Goal: Task Accomplishment & Management: Complete application form

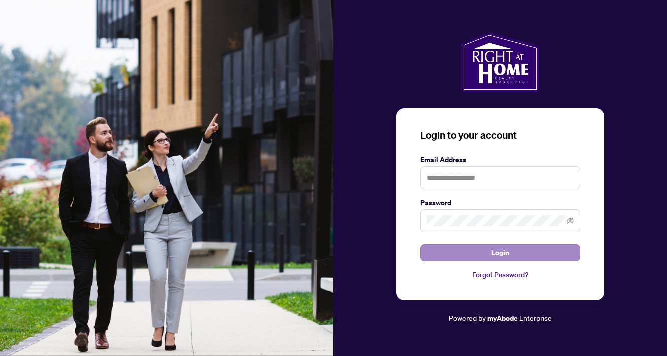
click at [470, 257] on button "Login" at bounding box center [500, 252] width 160 height 17
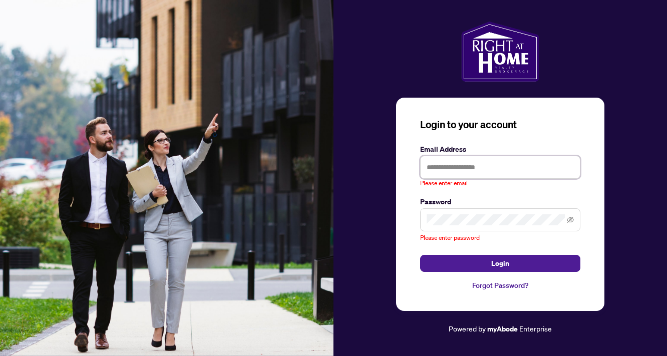
click at [487, 163] on input "text" at bounding box center [500, 167] width 160 height 23
type input "**********"
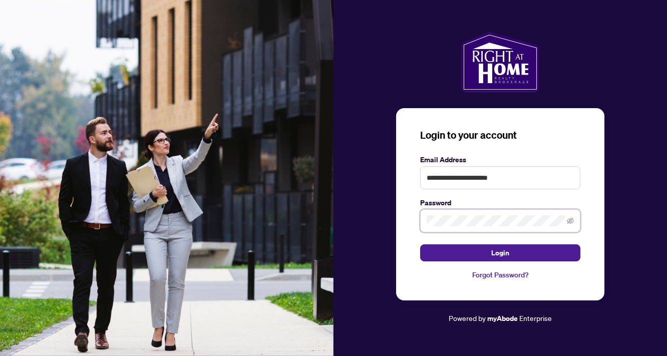
click at [500, 252] on button "Login" at bounding box center [500, 252] width 160 height 17
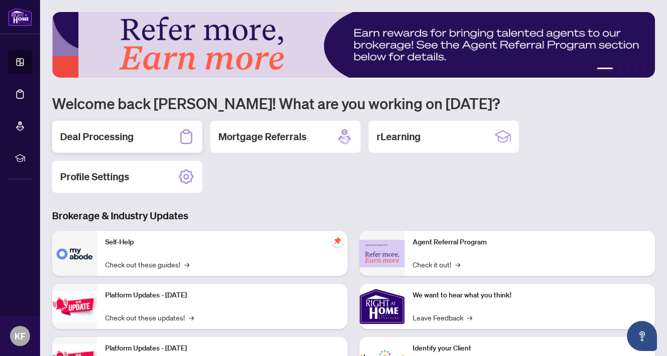
click at [116, 140] on h2 "Deal Processing" at bounding box center [97, 137] width 74 height 14
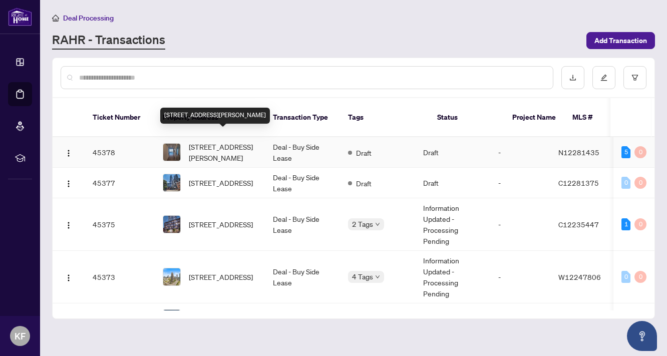
click at [218, 143] on span "[STREET_ADDRESS][PERSON_NAME]" at bounding box center [223, 152] width 68 height 22
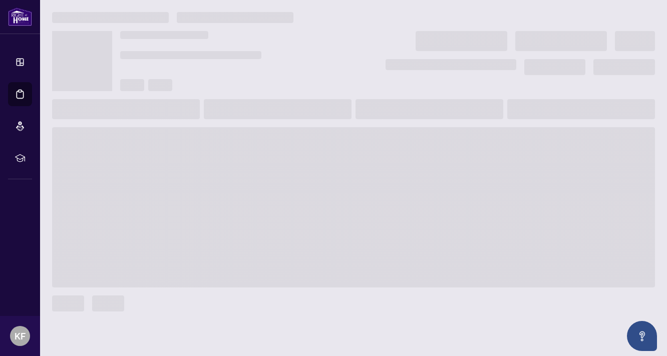
click at [377, 2] on main at bounding box center [353, 178] width 627 height 356
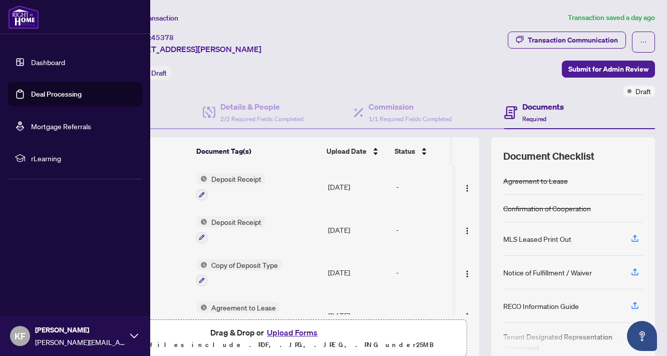
click at [54, 94] on link "Deal Processing" at bounding box center [56, 94] width 51 height 9
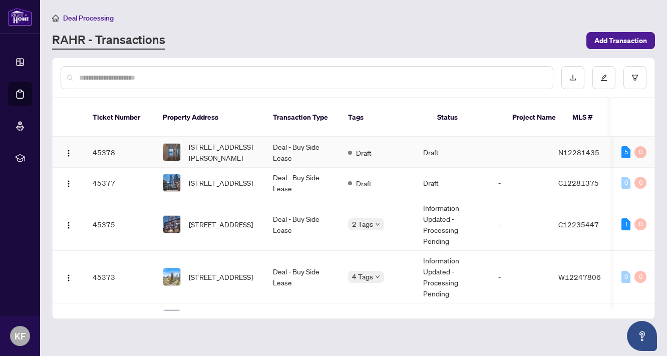
click at [225, 141] on span "[STREET_ADDRESS][PERSON_NAME]" at bounding box center [223, 152] width 68 height 22
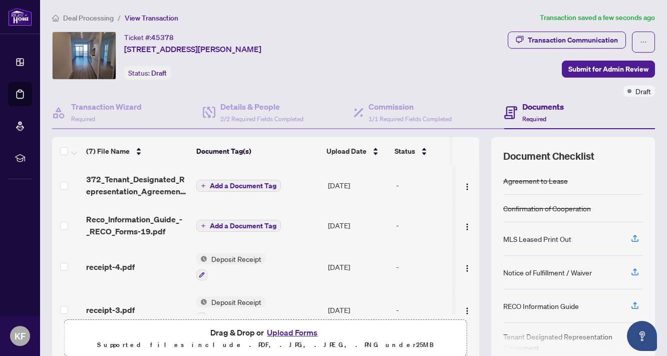
click at [250, 184] on span "Add a Document Tag" at bounding box center [243, 185] width 67 height 7
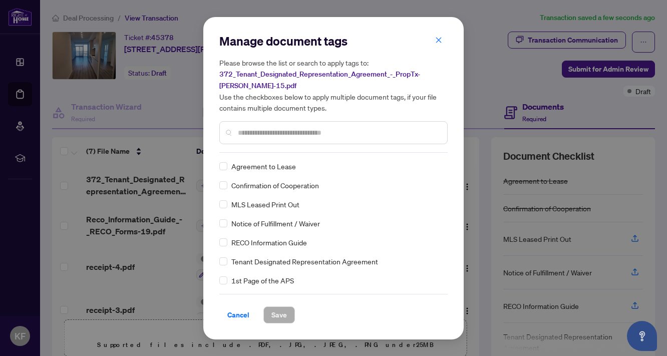
click at [251, 149] on div "Manage document tags Please browse the list or search to apply tags to: 372_Ten…" at bounding box center [333, 93] width 228 height 120
click at [250, 135] on input "text" at bounding box center [338, 132] width 201 height 11
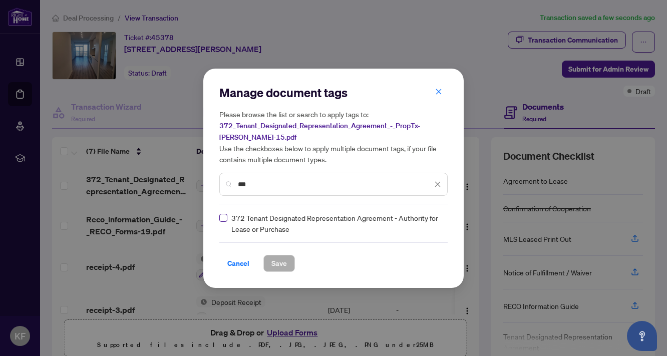
type input "***"
click at [270, 264] on button "Save" at bounding box center [279, 263] width 32 height 17
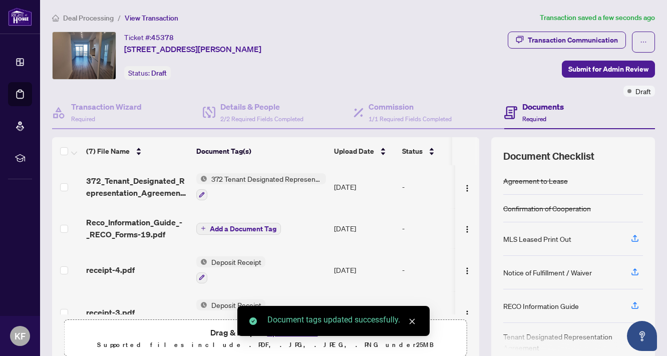
click at [231, 230] on span "Add a Document Tag" at bounding box center [243, 228] width 67 height 7
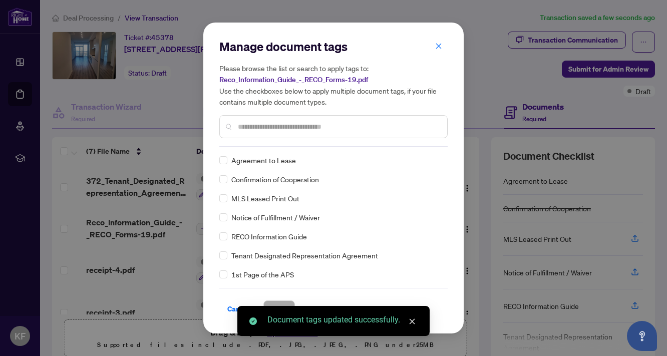
click at [272, 140] on div "Manage document tags Please browse the list or search to apply tags to: Reco_In…" at bounding box center [333, 93] width 228 height 108
click at [268, 135] on div at bounding box center [333, 126] width 228 height 23
click at [264, 126] on input "text" at bounding box center [338, 126] width 201 height 11
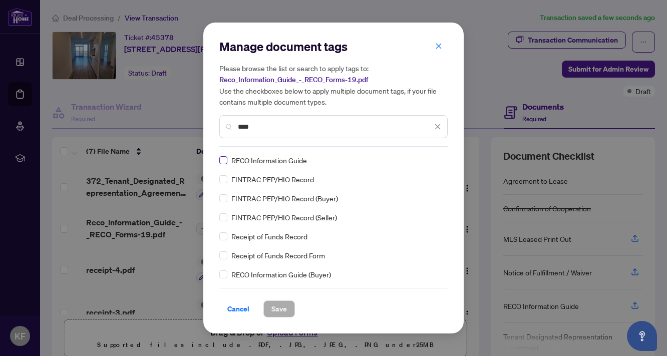
type input "****"
click at [274, 312] on span "Save" at bounding box center [279, 309] width 16 height 16
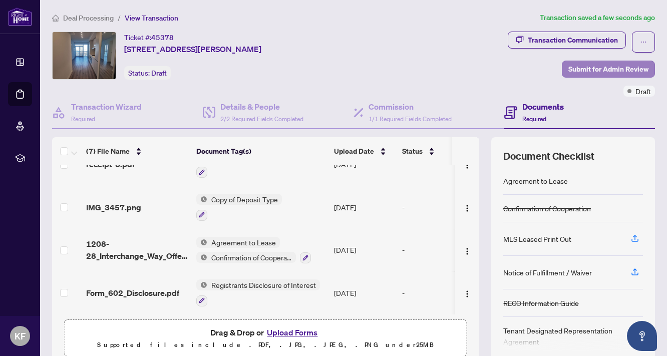
scroll to position [156, 0]
click at [599, 69] on span "Submit for Admin Review" at bounding box center [608, 69] width 80 height 16
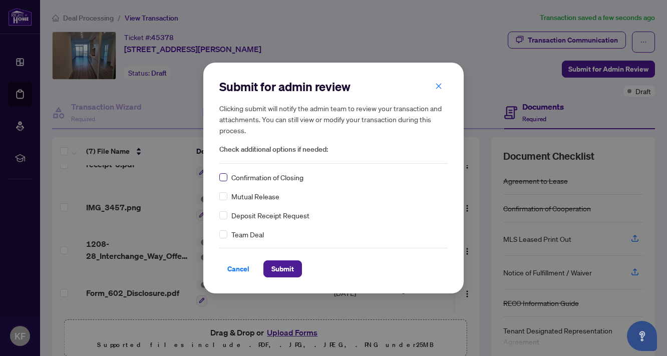
click at [226, 179] on span at bounding box center [223, 177] width 8 height 8
click at [284, 262] on span "Submit" at bounding box center [282, 269] width 23 height 16
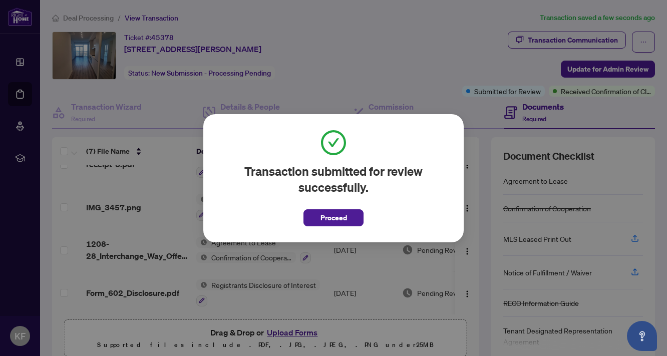
click at [342, 229] on div "Transaction submitted for review successfully. Proceed Cancel OK" at bounding box center [333, 178] width 260 height 128
click at [337, 220] on span "Proceed" at bounding box center [333, 218] width 27 height 16
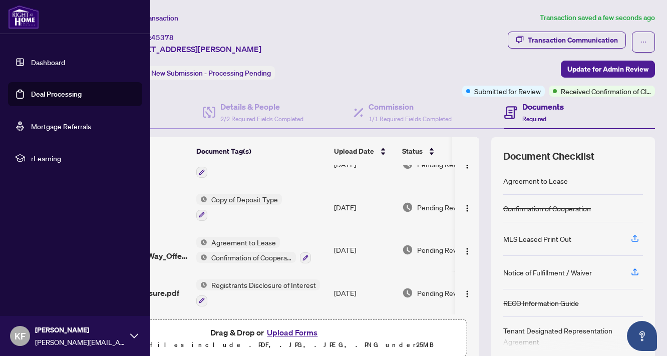
click at [65, 94] on link "Deal Processing" at bounding box center [56, 94] width 51 height 9
